Goal: Task Accomplishment & Management: Use online tool/utility

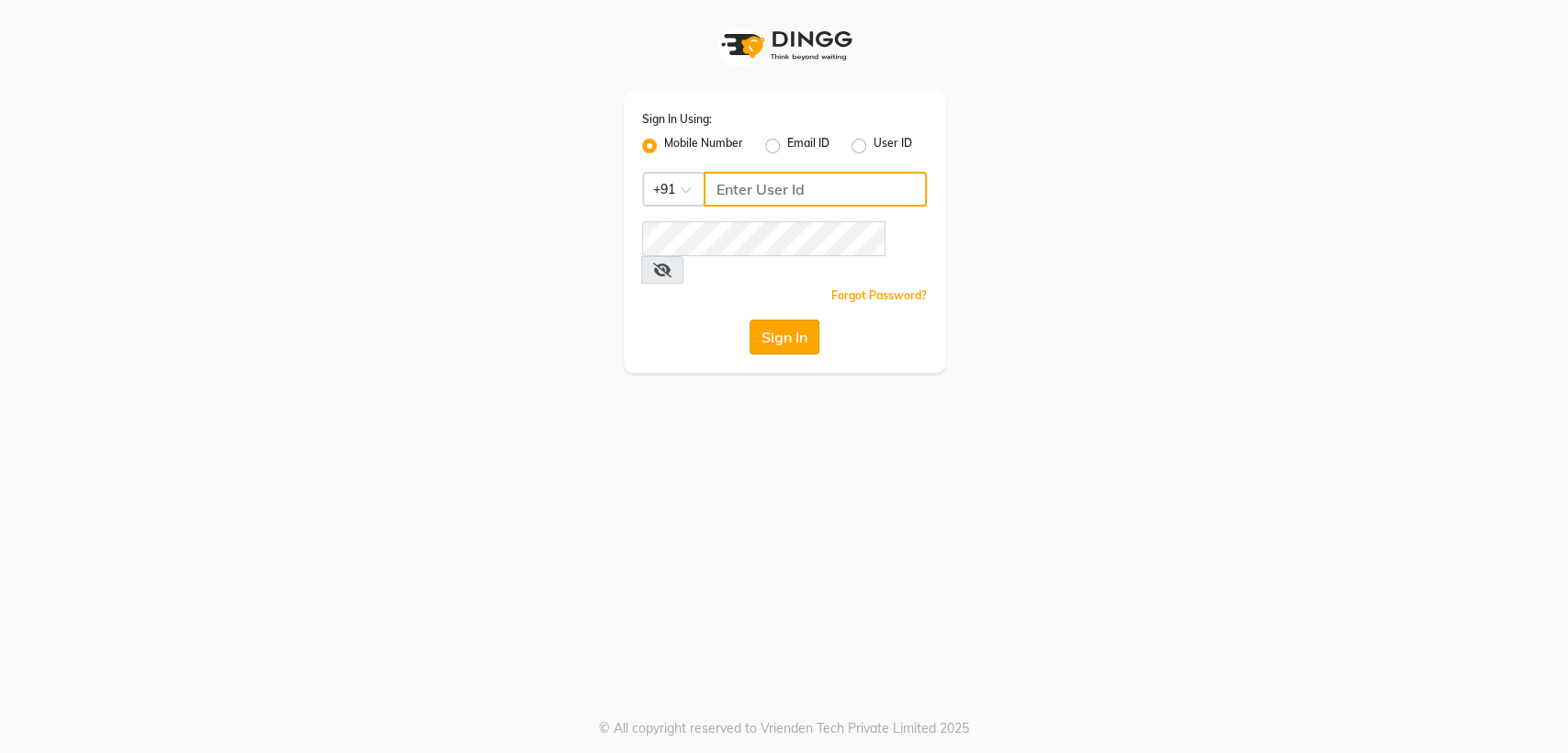
type input "8356041702"
click at [773, 320] on button "Sign In" at bounding box center [785, 337] width 70 height 35
